Goal: Transaction & Acquisition: Purchase product/service

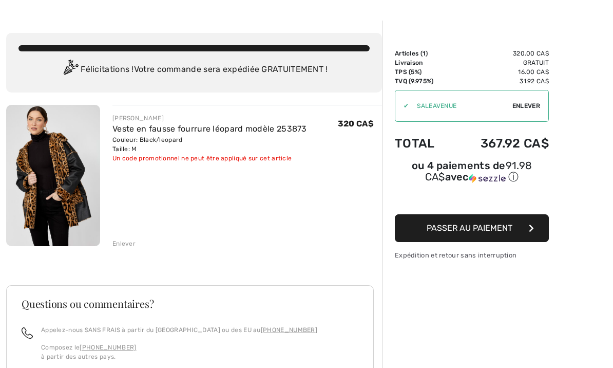
scroll to position [33, 0]
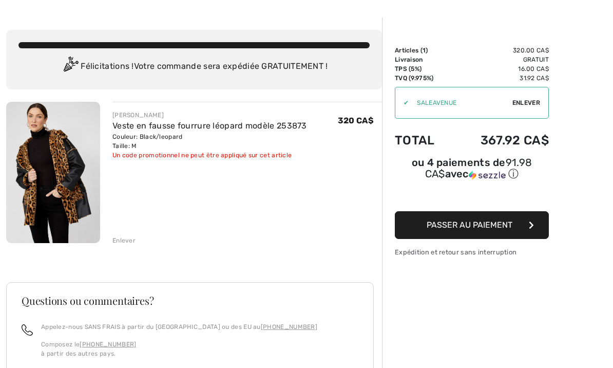
click at [521, 103] on span "Enlever" at bounding box center [527, 102] width 28 height 9
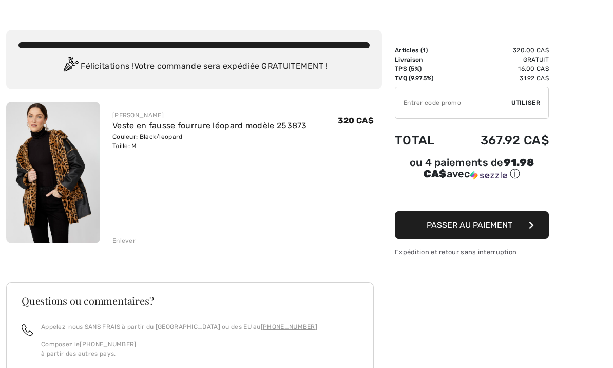
click at [516, 230] on button "Passer au paiement" at bounding box center [472, 225] width 154 height 28
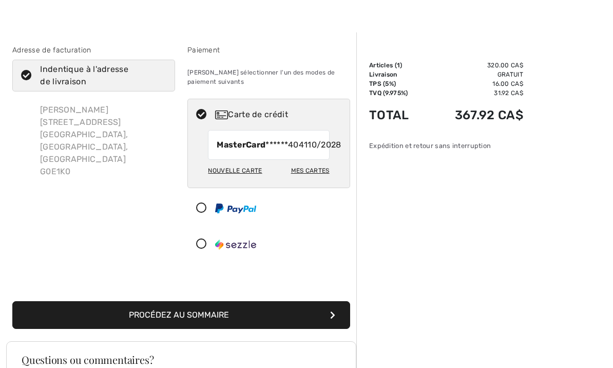
scroll to position [18, 0]
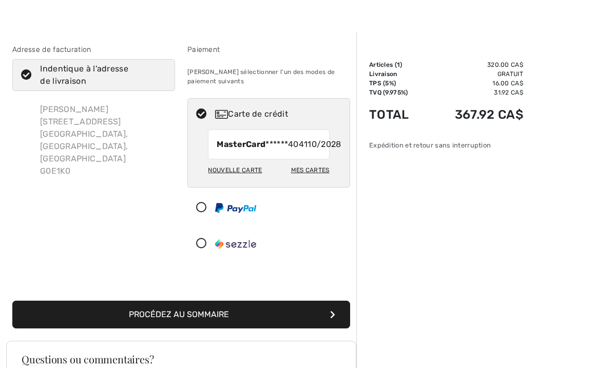
click at [251, 328] on button "Procédez au sommaire" at bounding box center [181, 314] width 338 height 28
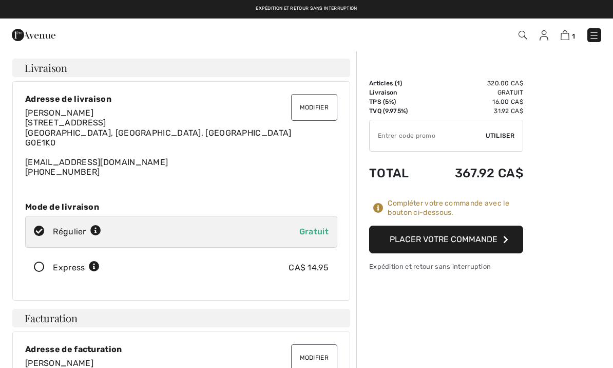
click at [508, 239] on icon "button" at bounding box center [505, 239] width 5 height 8
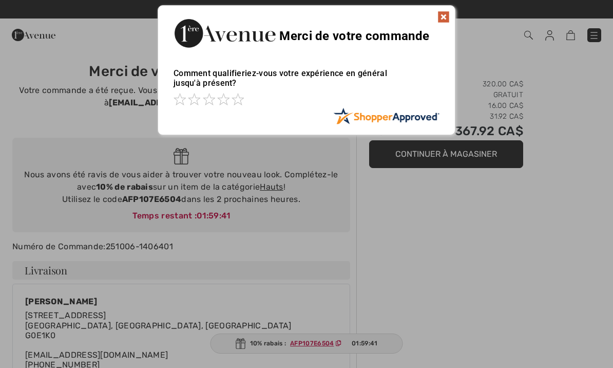
click at [440, 16] on img at bounding box center [444, 17] width 12 height 12
